Goal: Transaction & Acquisition: Purchase product/service

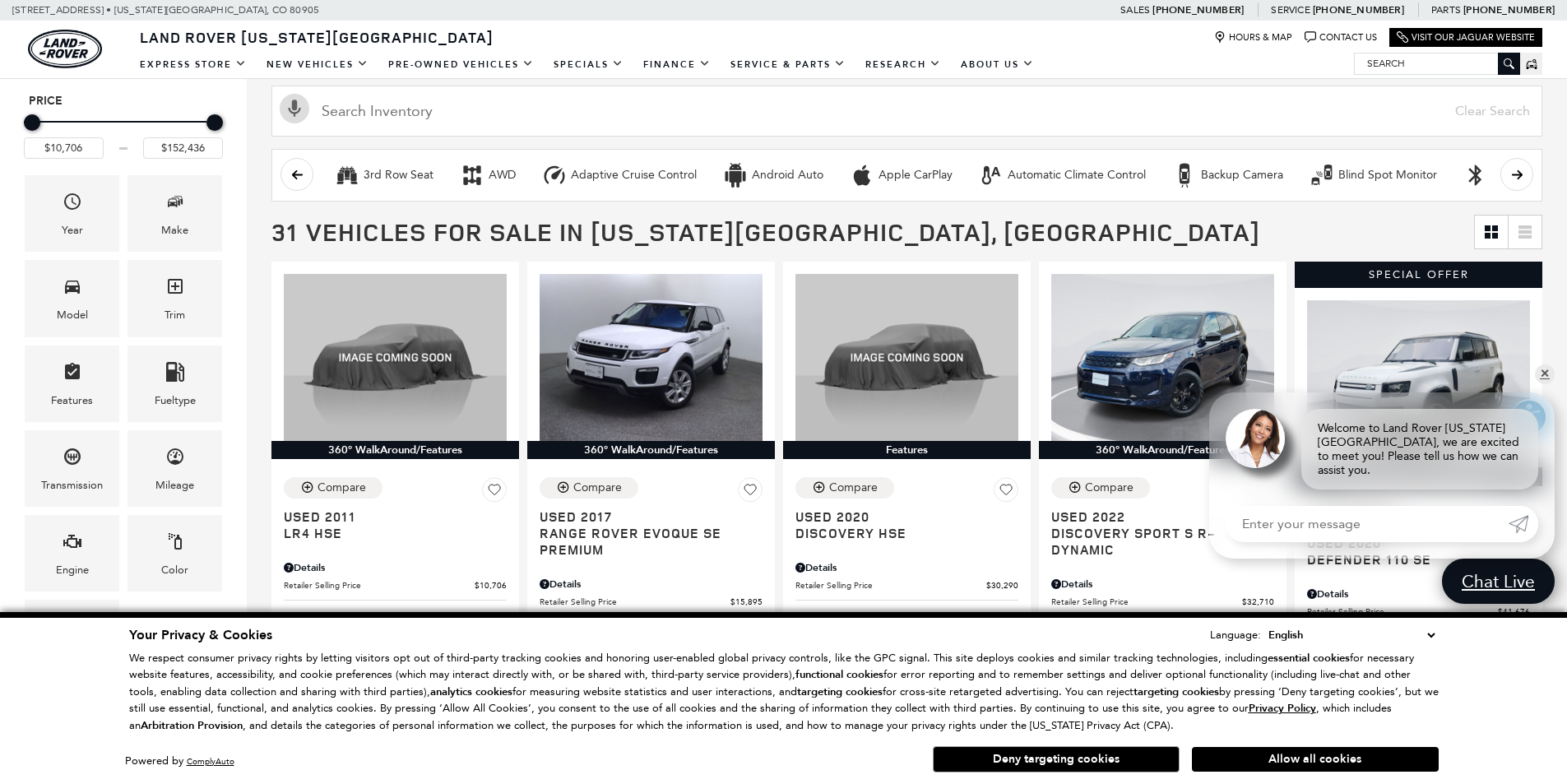
scroll to position [247, 0]
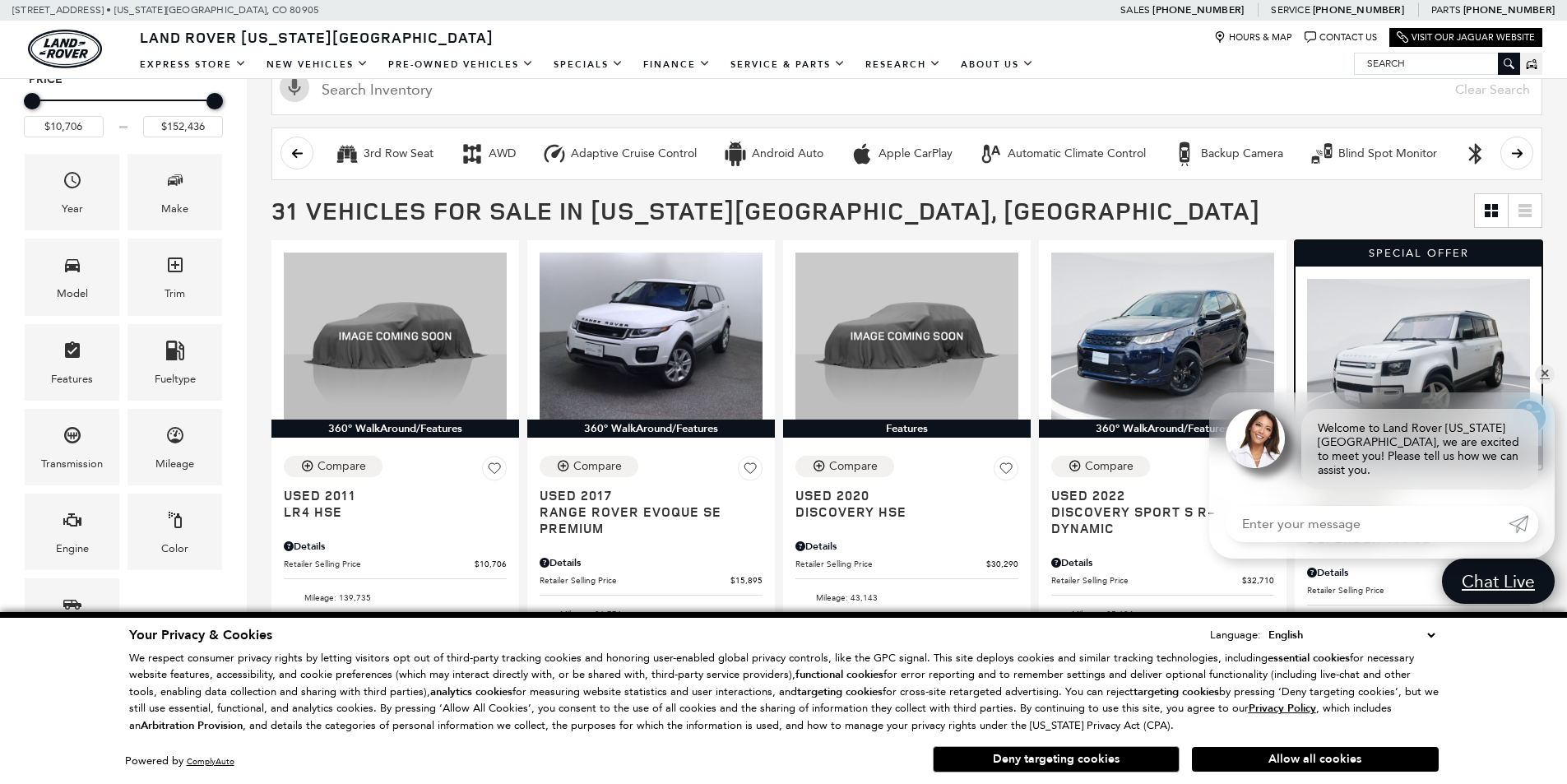
click at [1542, 376] on div at bounding box center [1418, 356] width 248 height 179
click at [1543, 384] on link "✕" at bounding box center [1545, 374] width 20 height 20
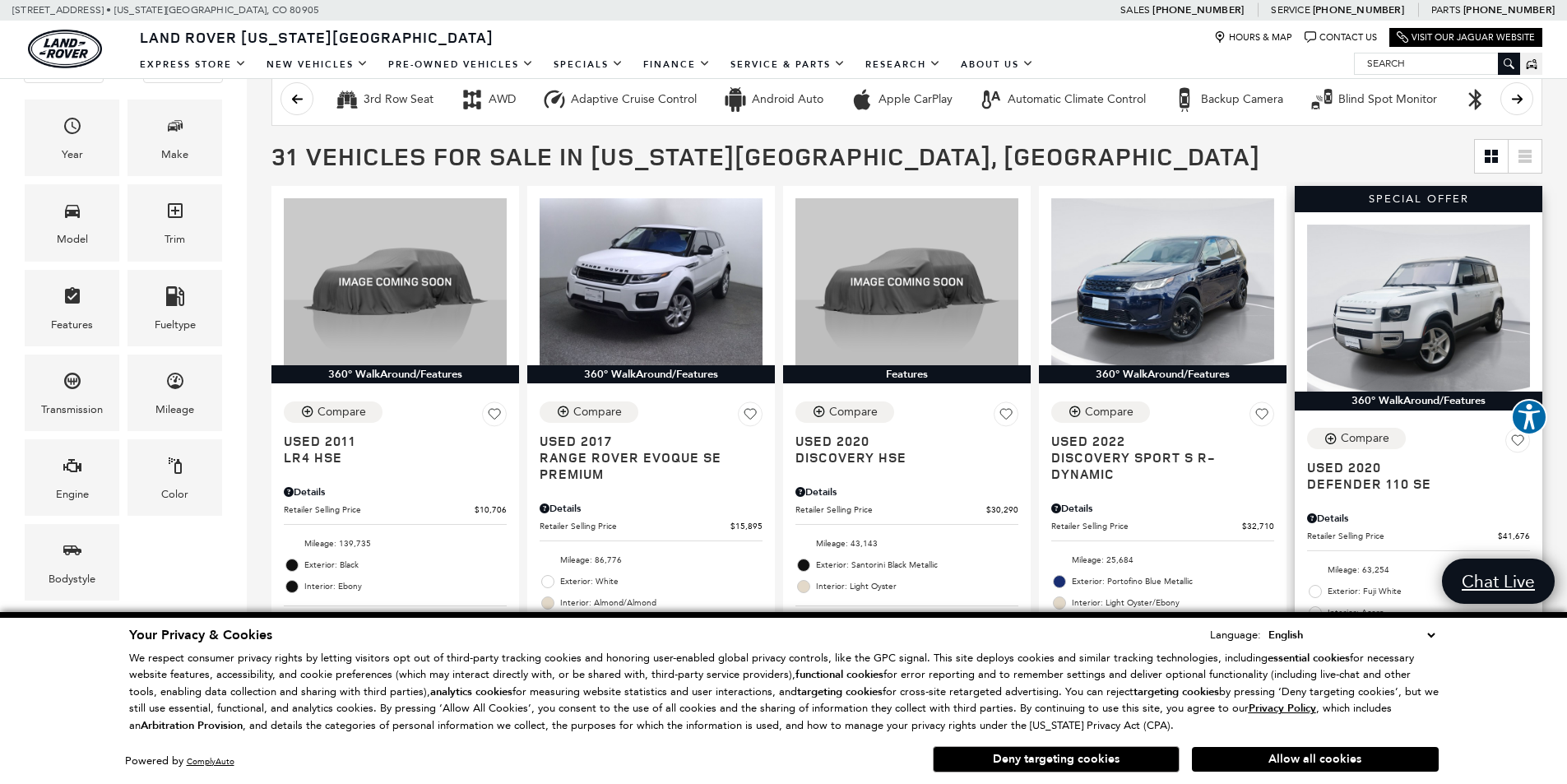
scroll to position [411, 0]
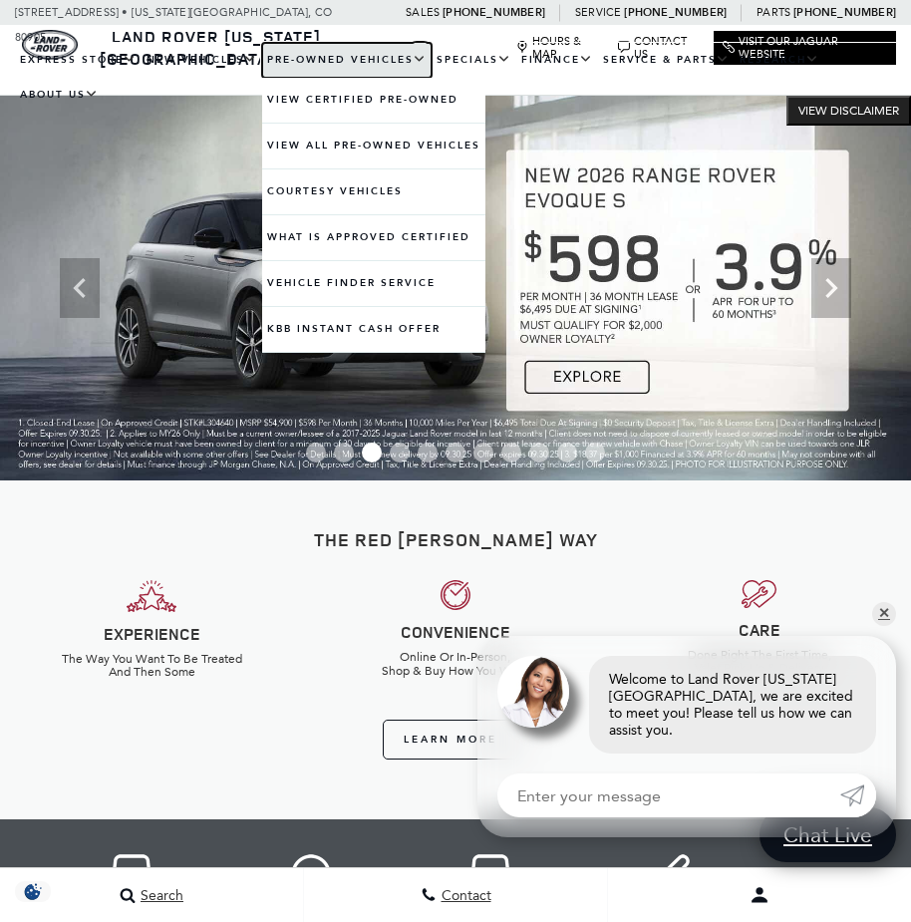
click at [316, 60] on link "Pre-Owned Vehicles" at bounding box center [346, 60] width 169 height 35
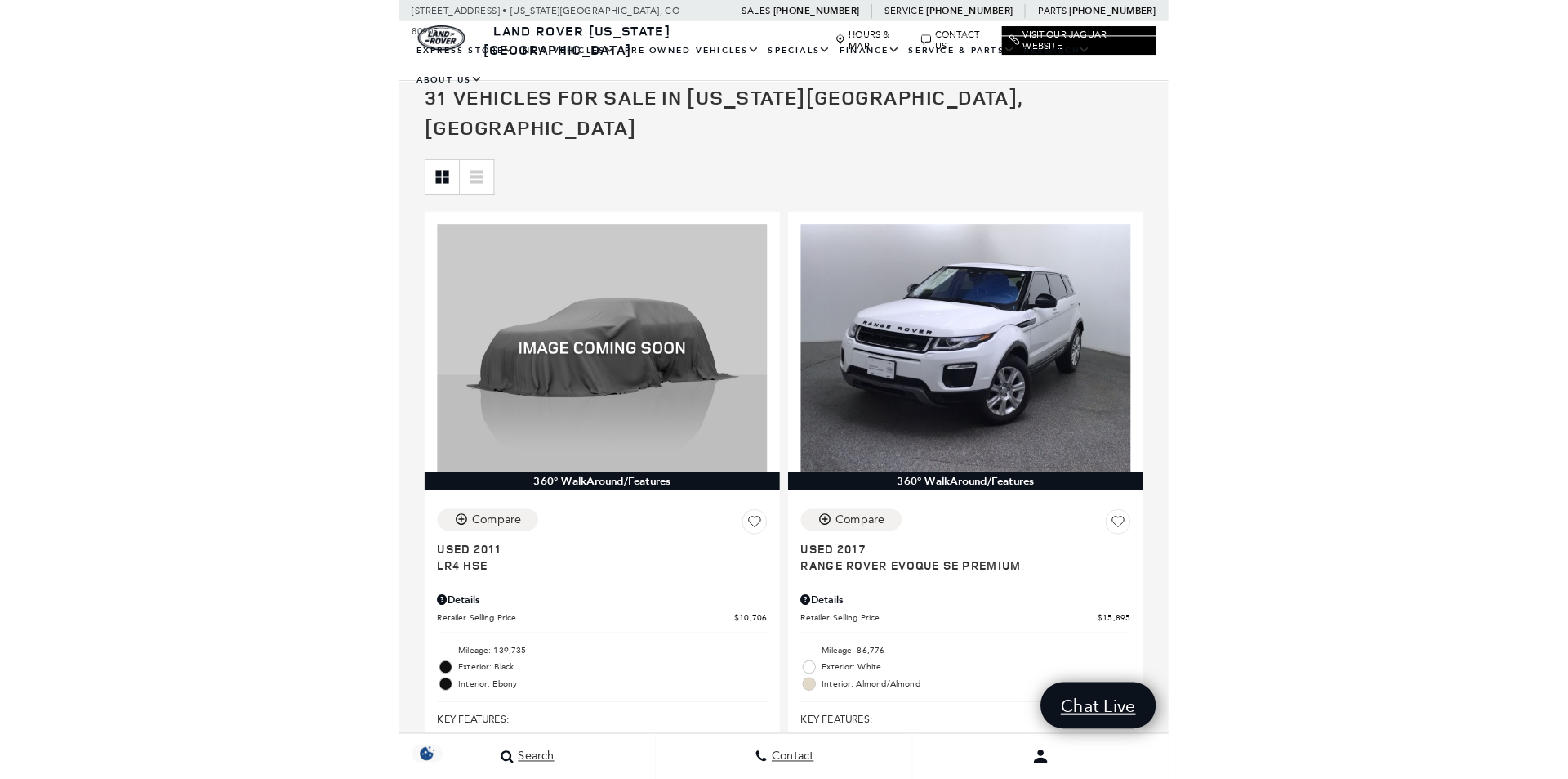
scroll to position [296, 0]
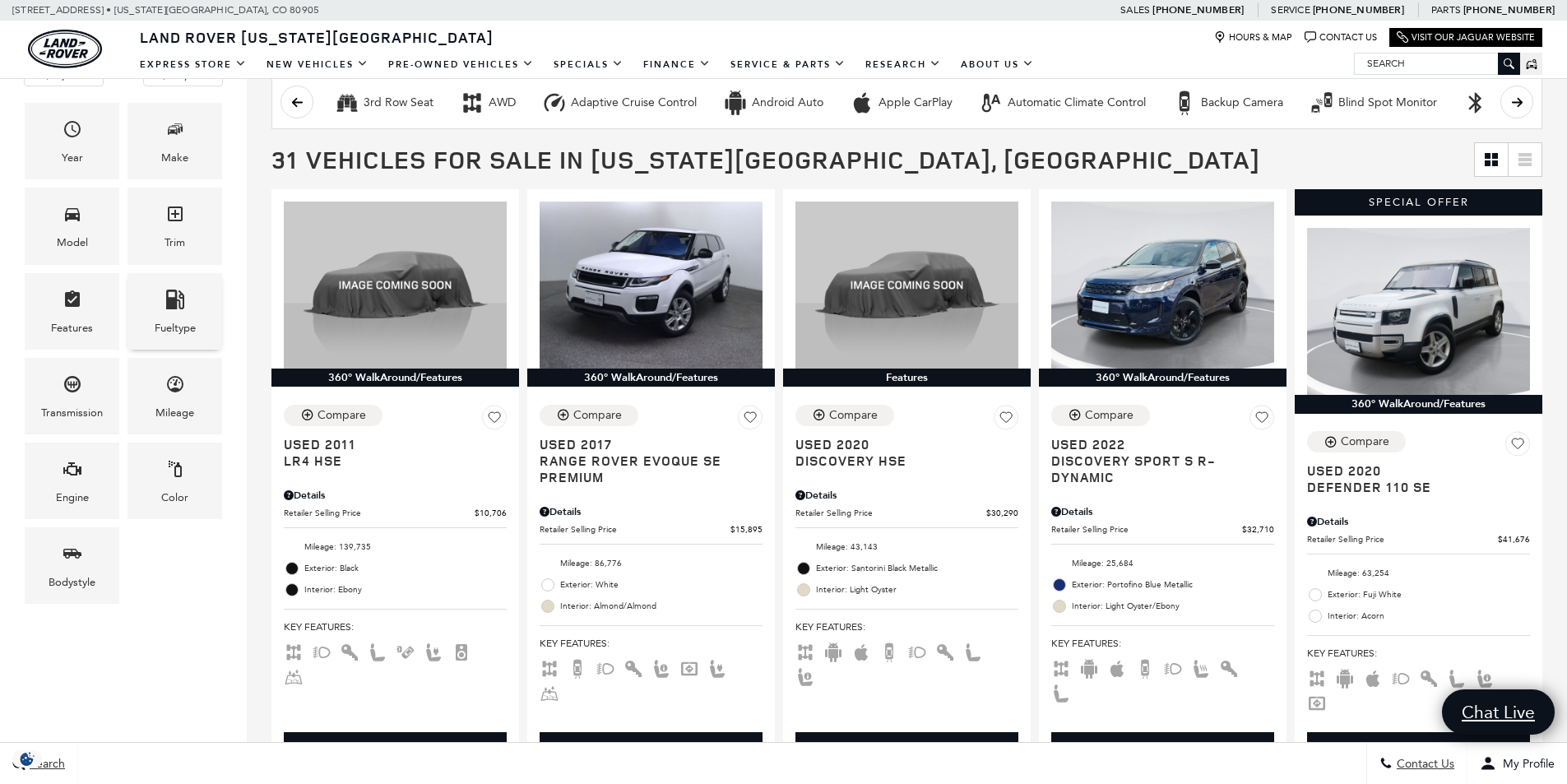
click at [167, 300] on icon "Fueltype" at bounding box center [175, 300] width 18 height 20
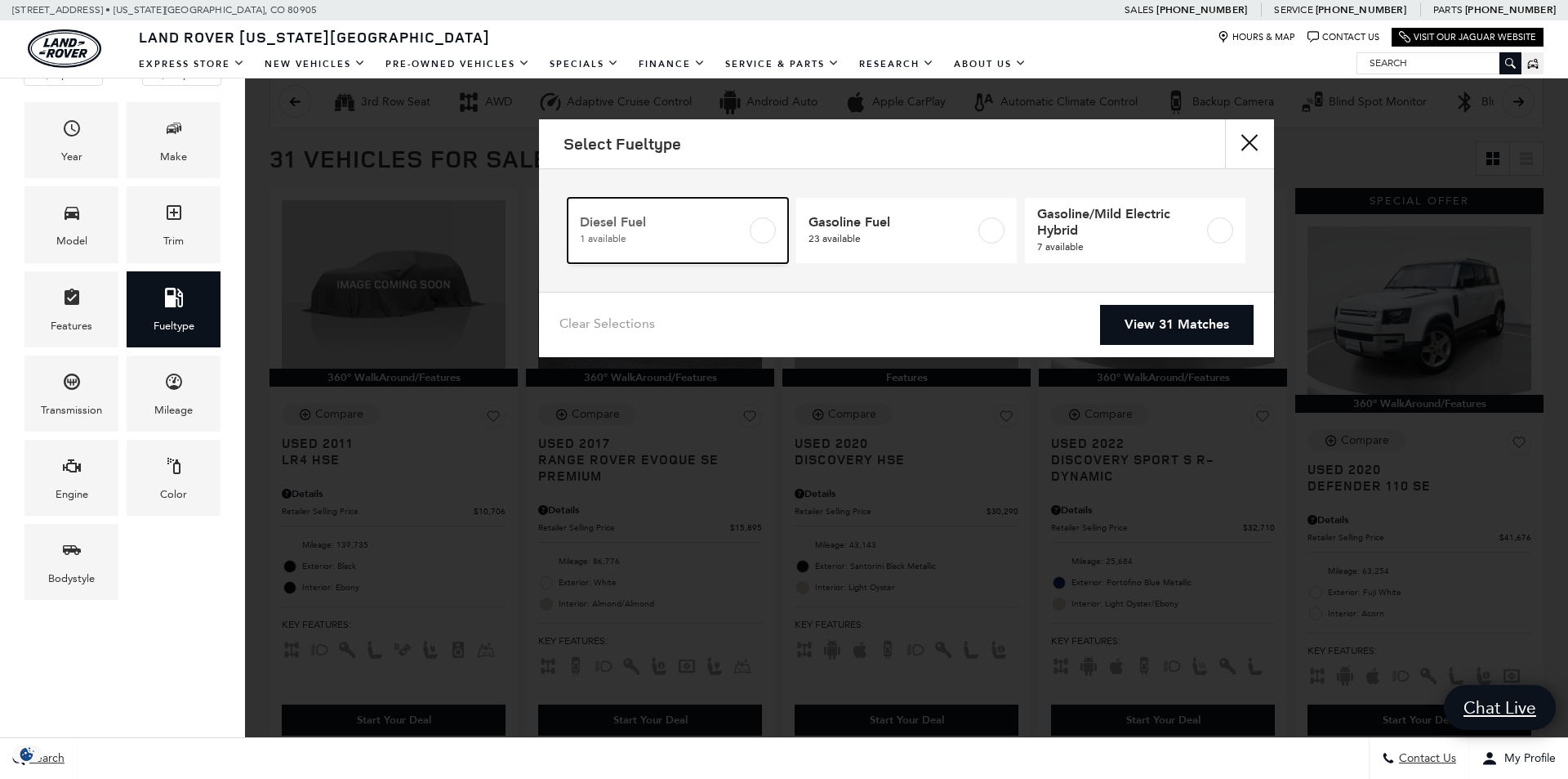
click at [651, 211] on link "Diesel Fuel 1 available" at bounding box center [678, 230] width 220 height 66
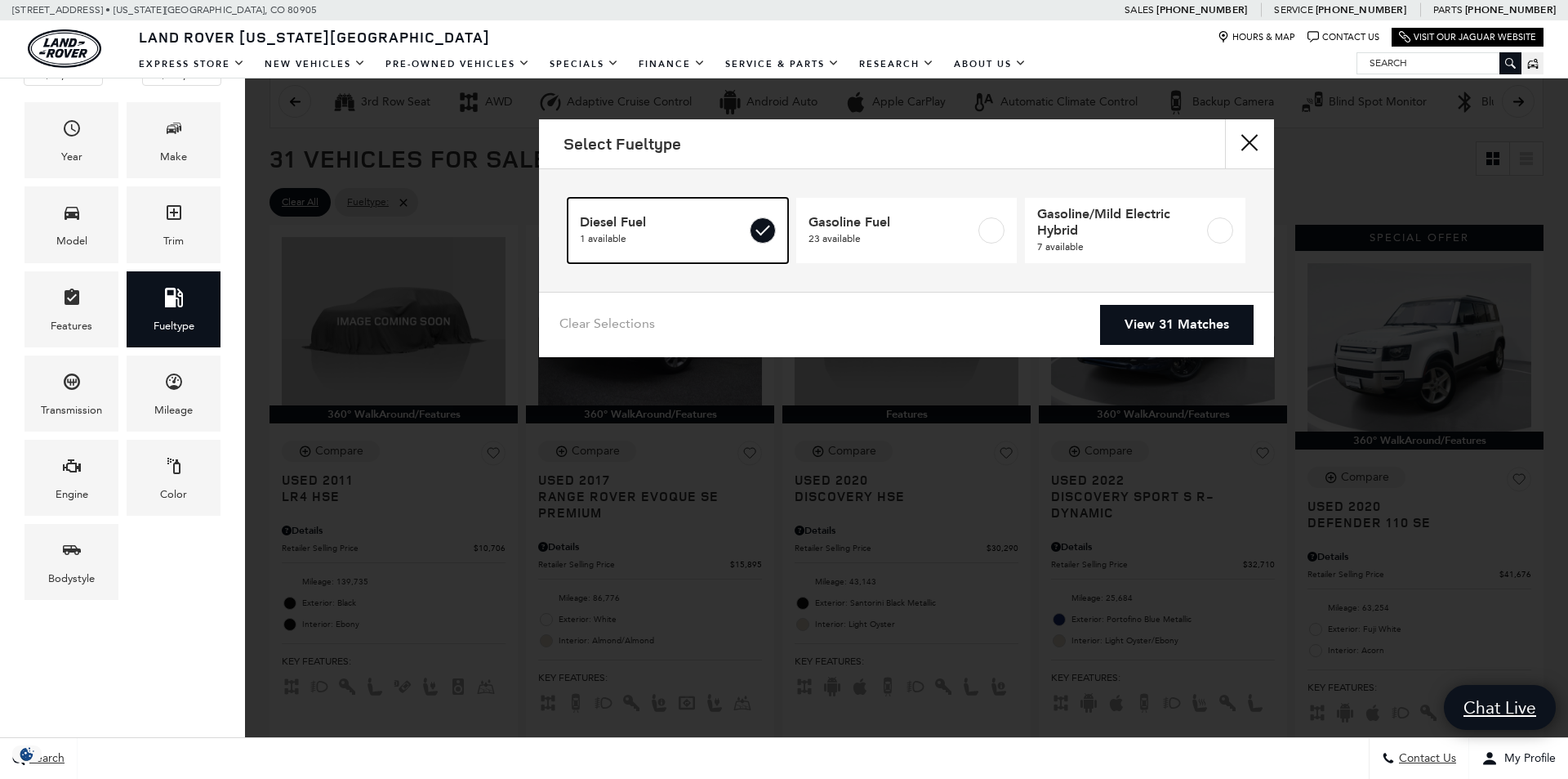
type input "$30,290"
checkbox input "true"
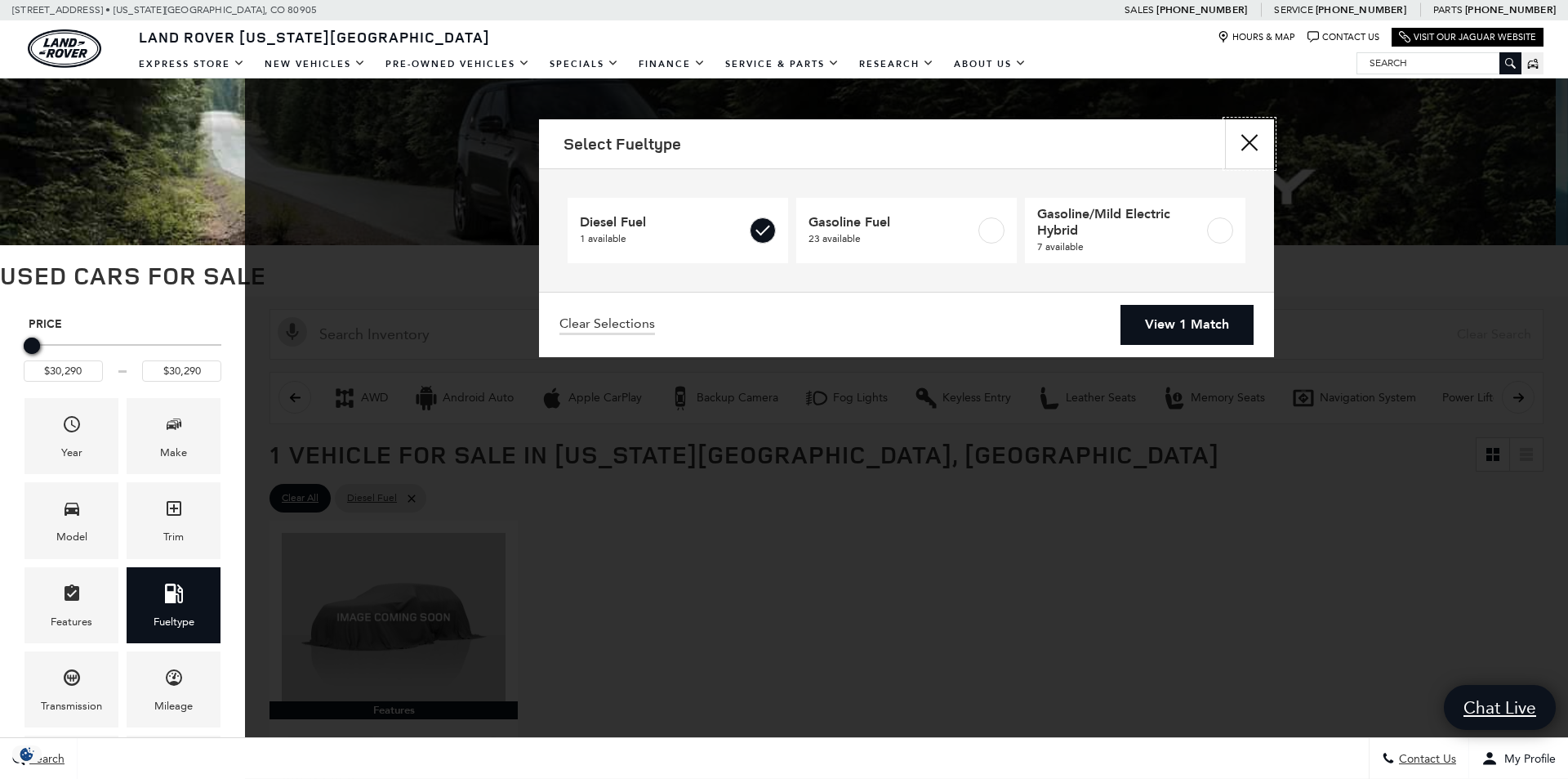
drag, startPoint x: 1243, startPoint y: 137, endPoint x: 1171, endPoint y: 227, distance: 115.3
click at [746, 137] on button "close" at bounding box center [1250, 144] width 49 height 49
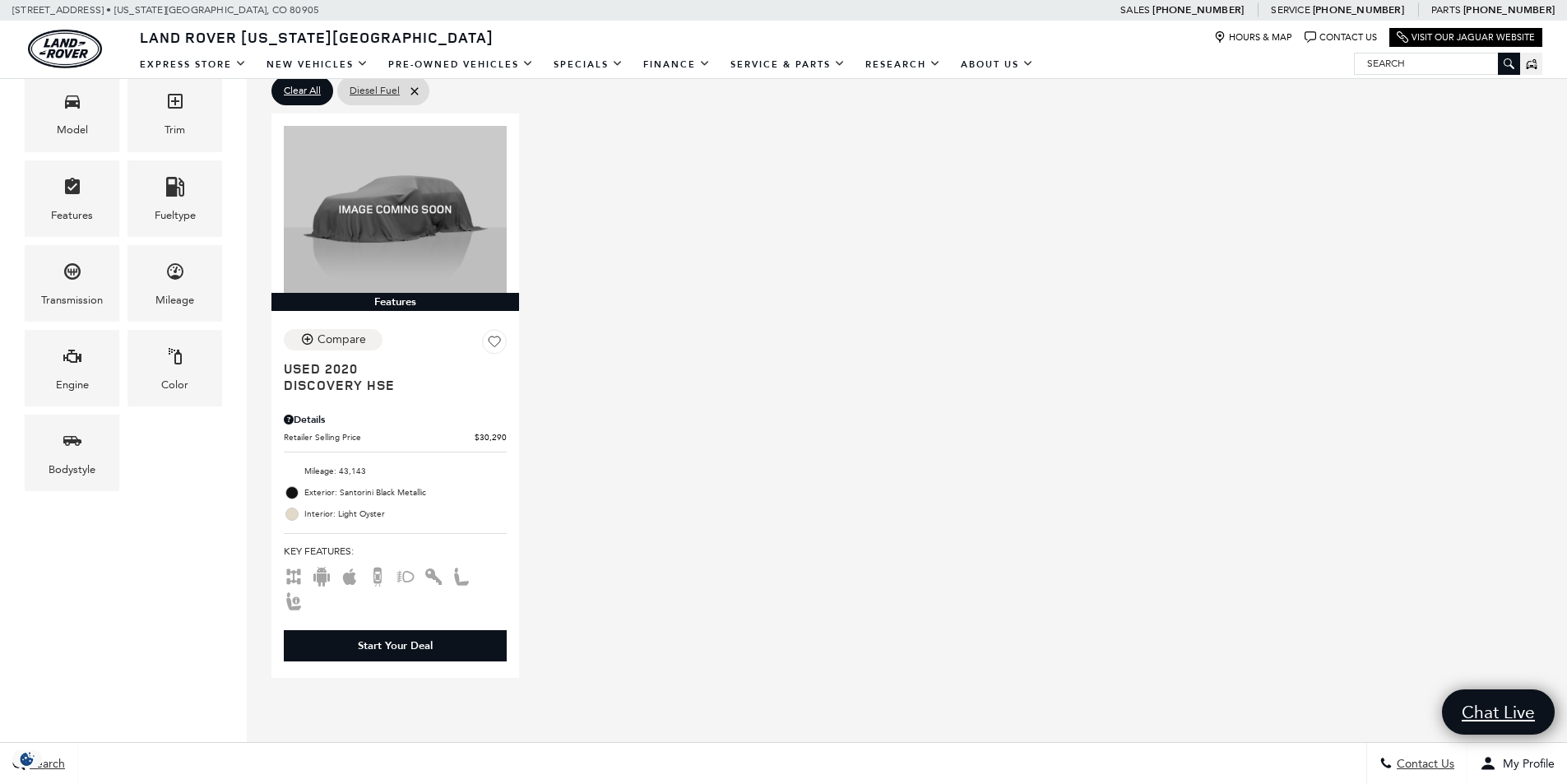
scroll to position [411, 0]
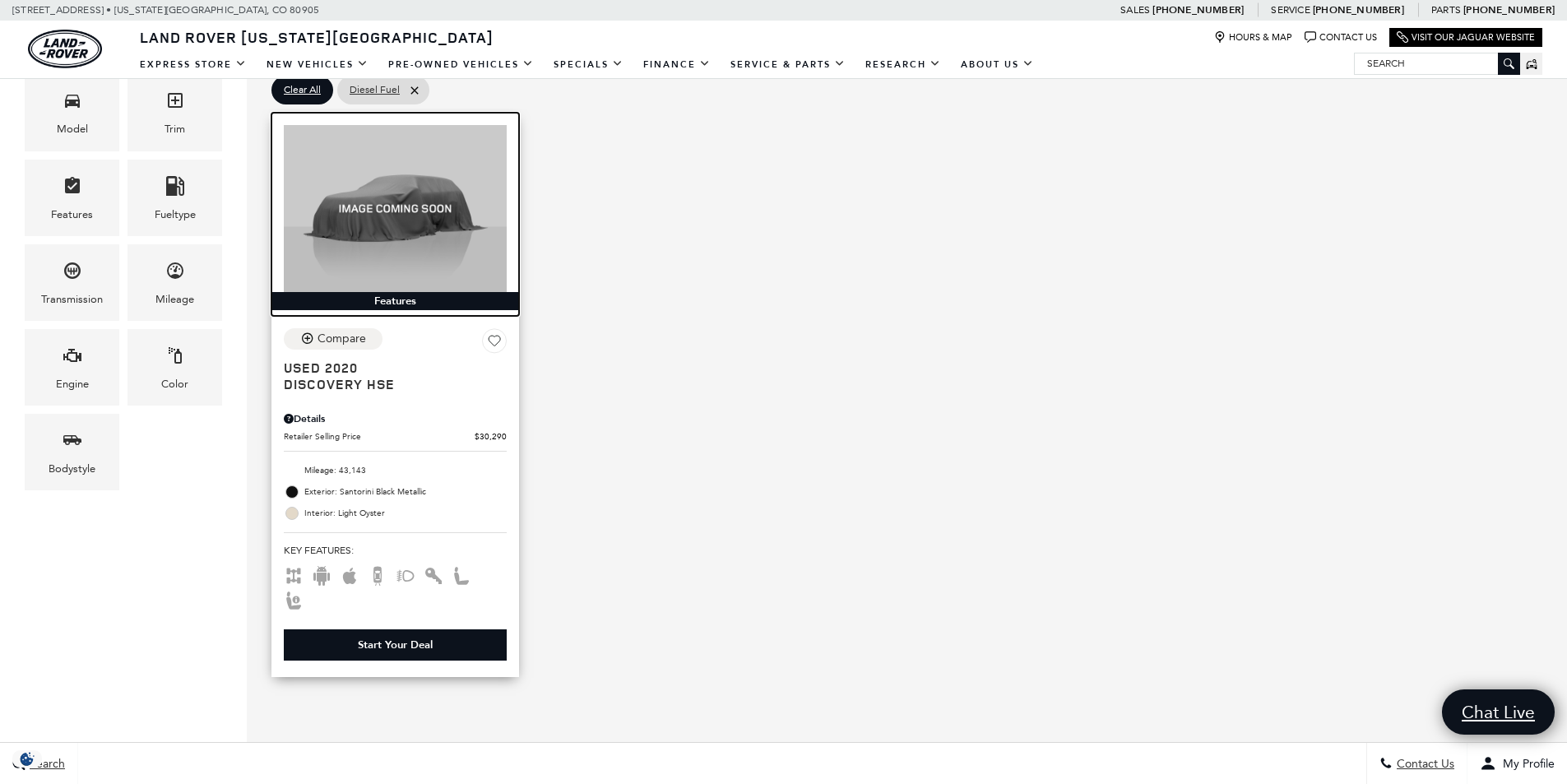
click at [358, 224] on img at bounding box center [395, 208] width 223 height 167
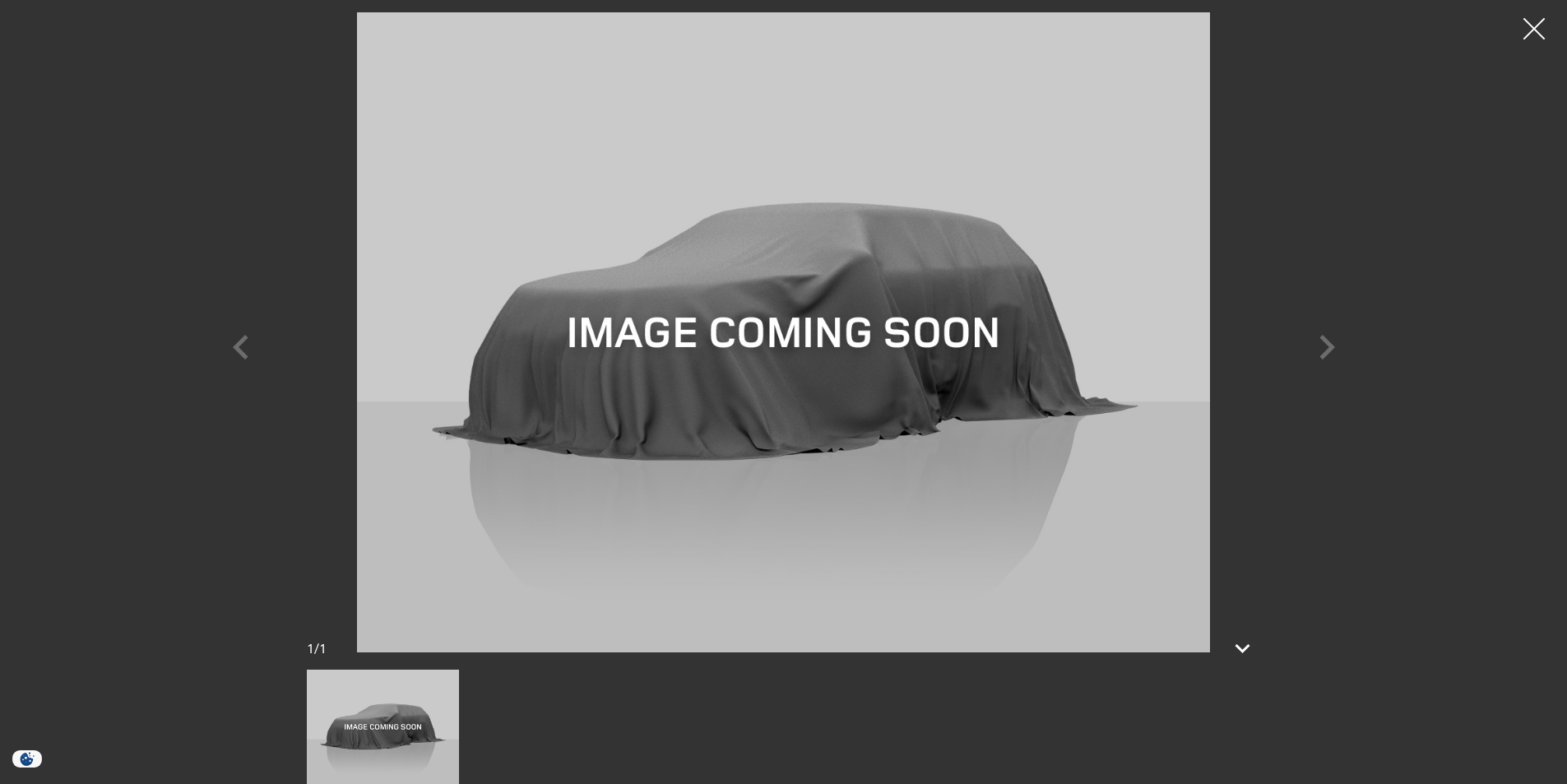
click at [1536, 22] on div at bounding box center [1535, 29] width 44 height 44
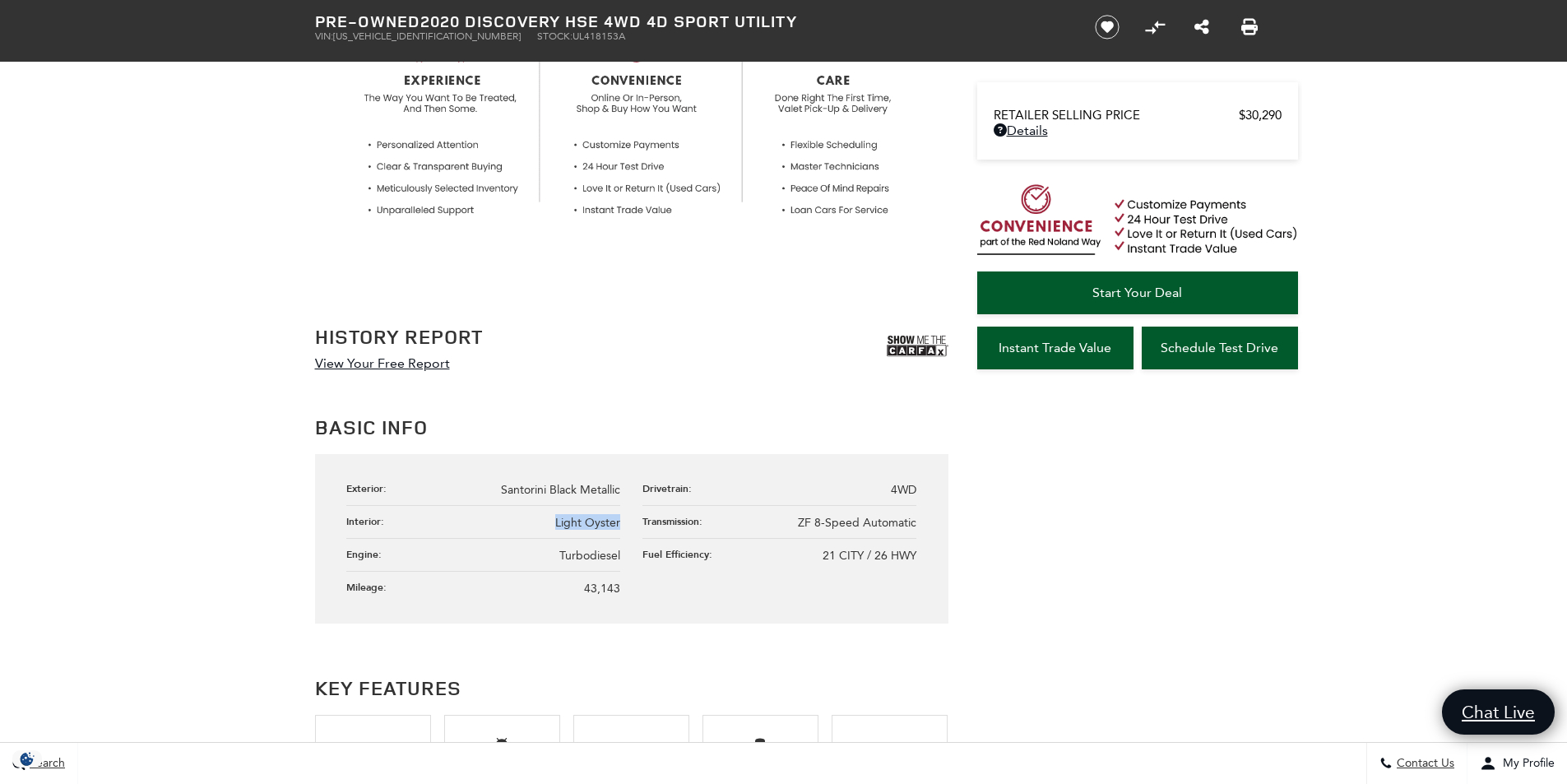
drag, startPoint x: 536, startPoint y: 517, endPoint x: 624, endPoint y: 528, distance: 88.7
click at [624, 528] on ul "Exterior: Santorini Black Metallic Drivetrain: 4WD Interior: Light Oyster Trans…" at bounding box center [632, 538] width 570 height 130
copy span "Light Oyster"
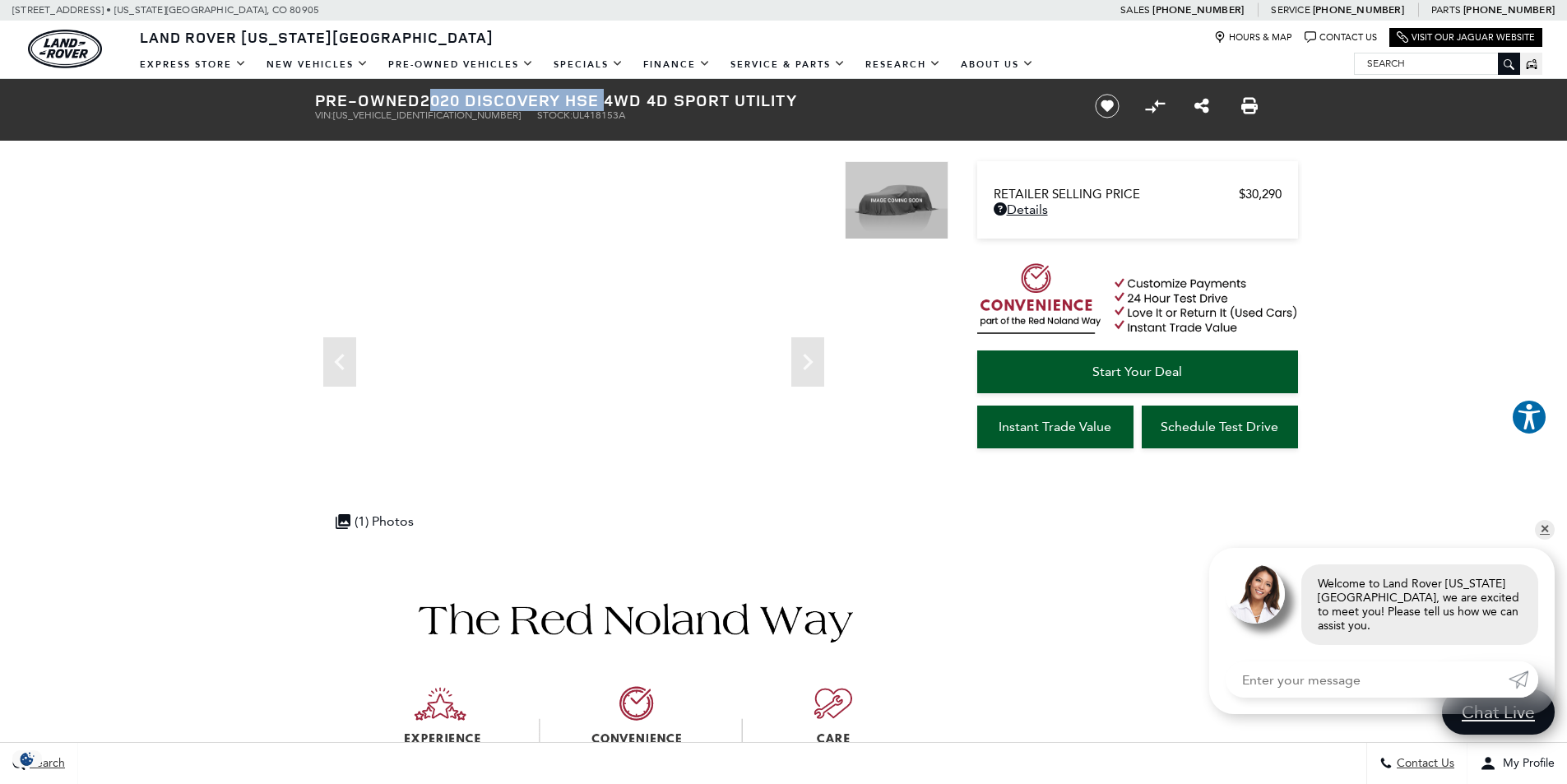
drag, startPoint x: 422, startPoint y: 97, endPoint x: 600, endPoint y: 99, distance: 178.0
click at [600, 99] on h1 "Pre-Owned 2020 Discovery HSE 4WD 4D Sport Utility" at bounding box center [692, 101] width 753 height 18
copy h1 "2020 Discovery HSE"
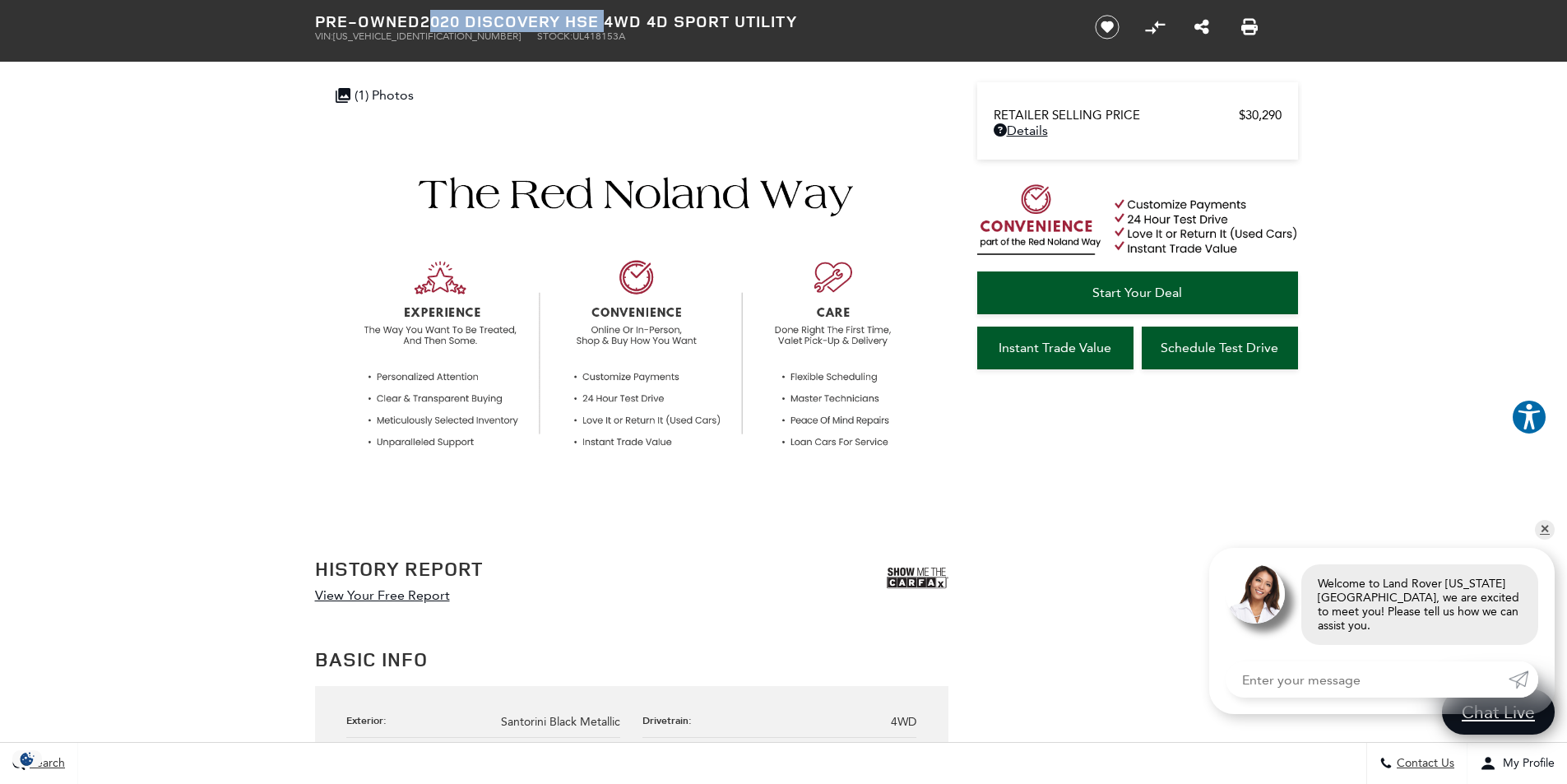
scroll to position [658, 0]
